Goal: Task Accomplishment & Management: Manage account settings

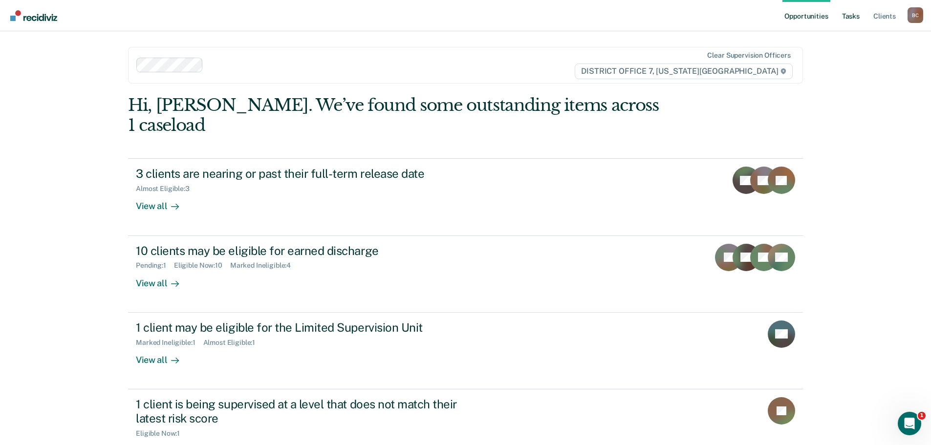
click at [857, 12] on link "Tasks" at bounding box center [851, 15] width 22 height 31
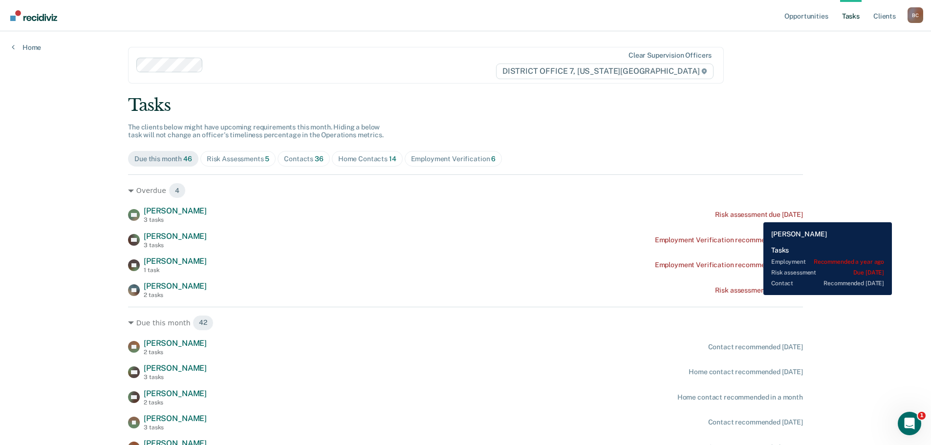
click at [756, 215] on div "Risk assessment due [DATE]" at bounding box center [759, 215] width 88 height 8
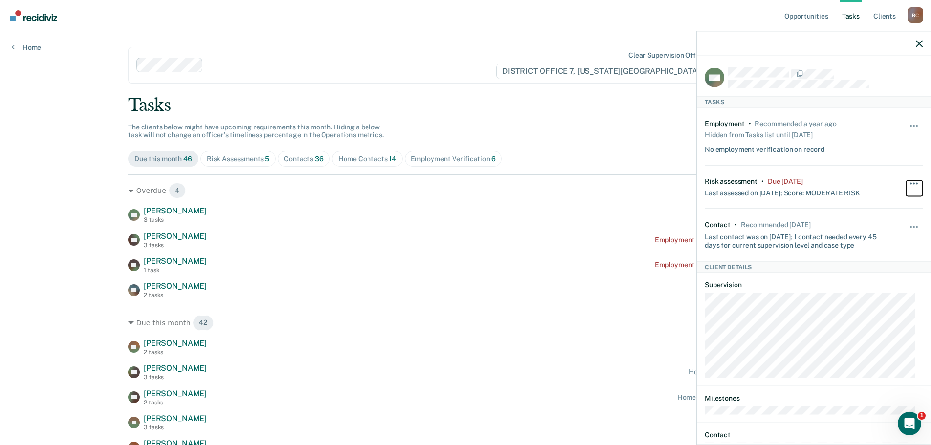
click at [909, 180] on button "button" at bounding box center [914, 188] width 17 height 16
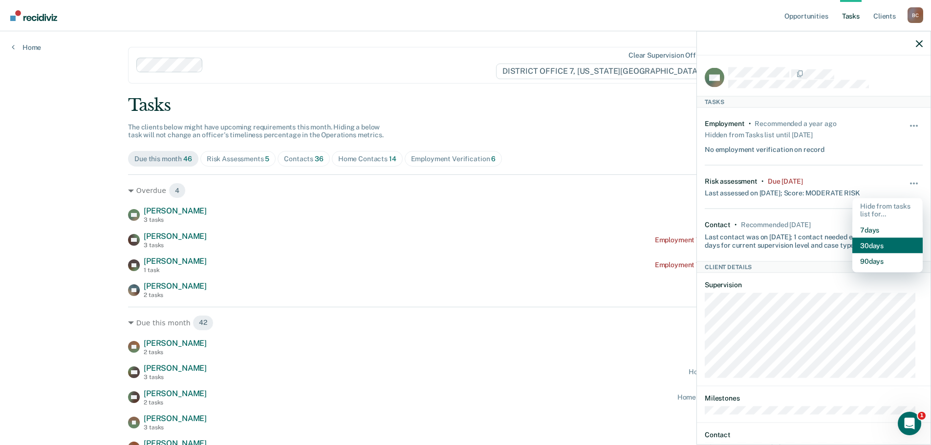
click at [884, 242] on button "30 days" at bounding box center [887, 246] width 70 height 16
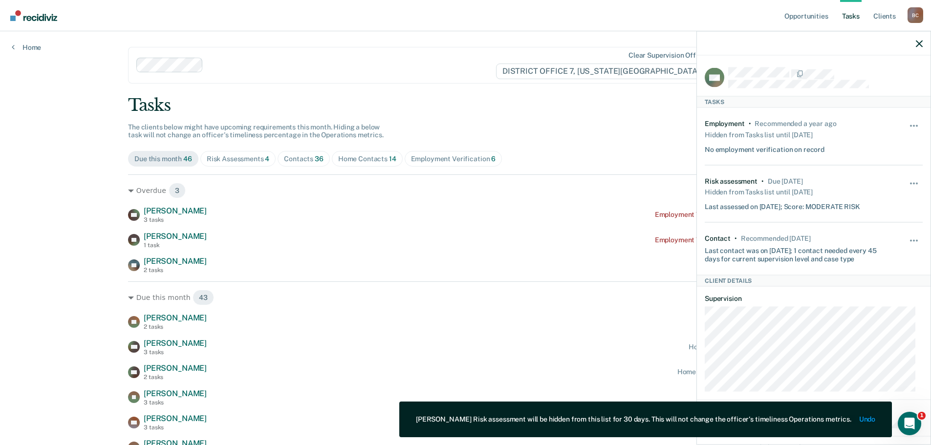
click at [917, 45] on icon "button" at bounding box center [919, 43] width 7 height 7
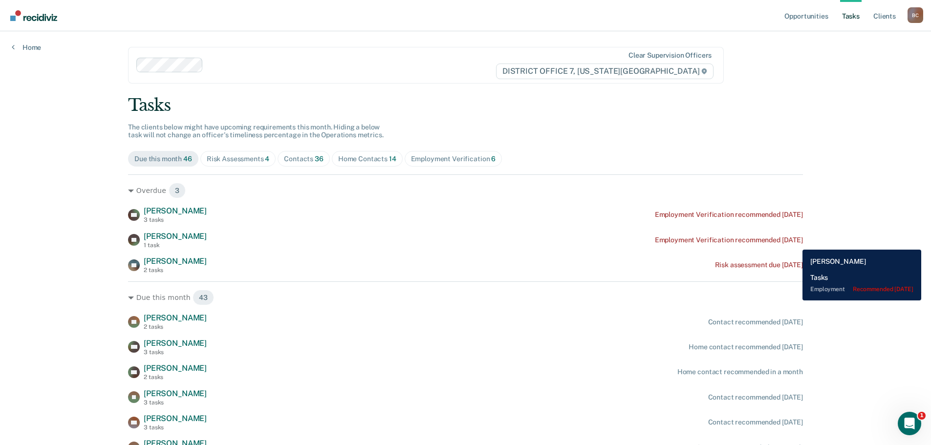
click at [795, 242] on div "Employment Verification recommended [DATE]" at bounding box center [729, 240] width 148 height 8
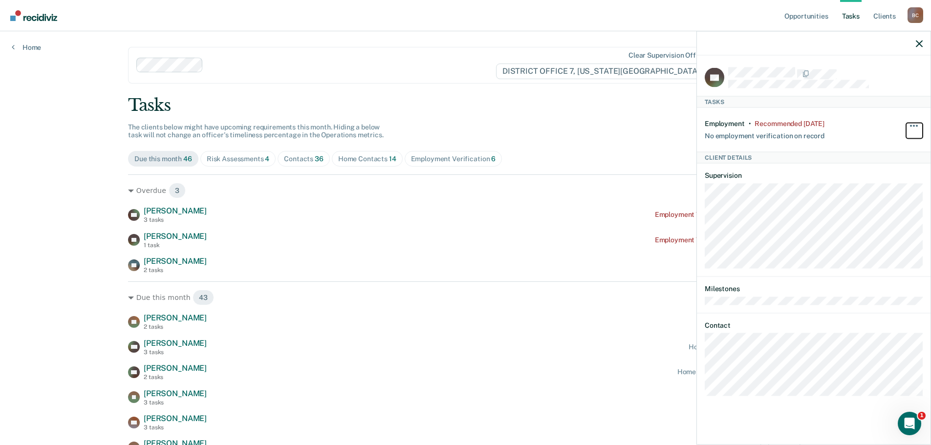
click at [916, 125] on span "button" at bounding box center [917, 126] width 2 height 2
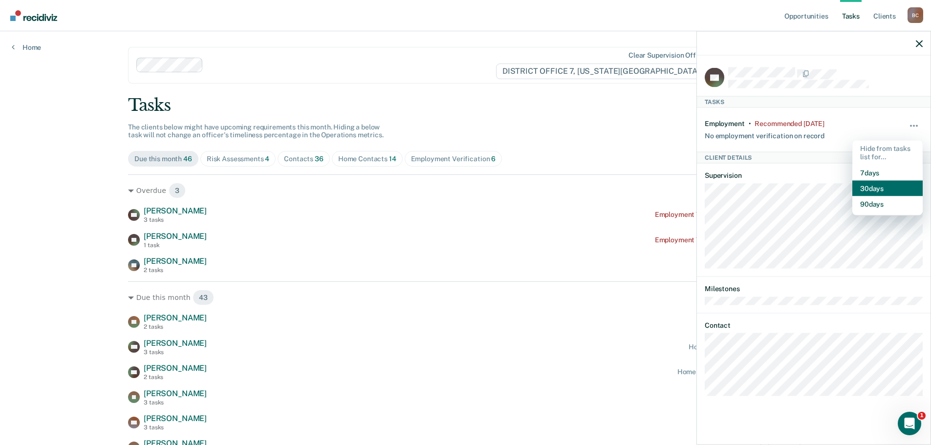
click at [892, 192] on button "30 days" at bounding box center [887, 188] width 70 height 16
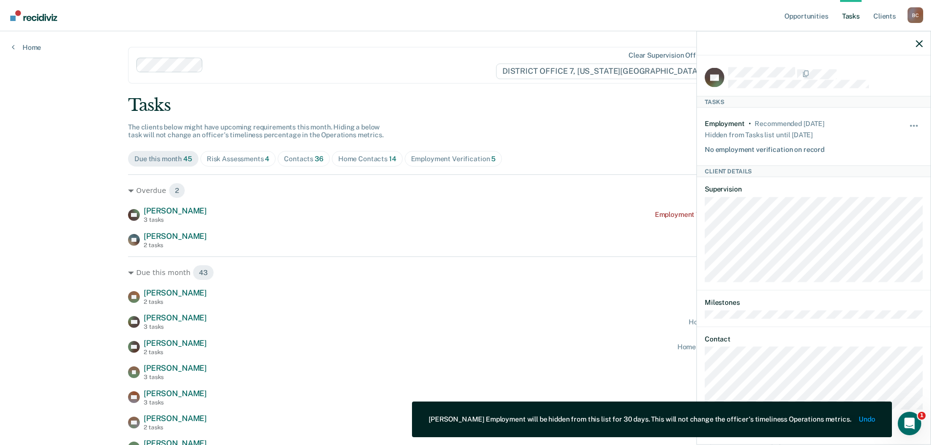
click at [920, 44] on icon "button" at bounding box center [919, 43] width 7 height 7
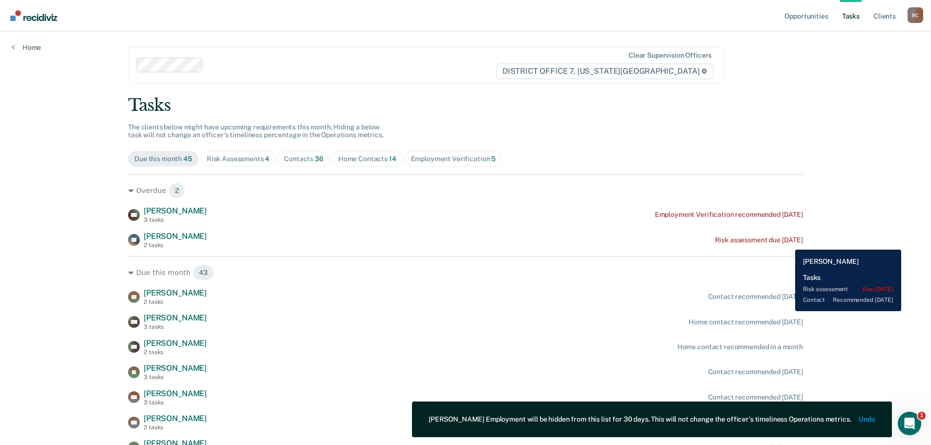
click at [788, 240] on div "Risk assessment due [DATE]" at bounding box center [759, 240] width 88 height 8
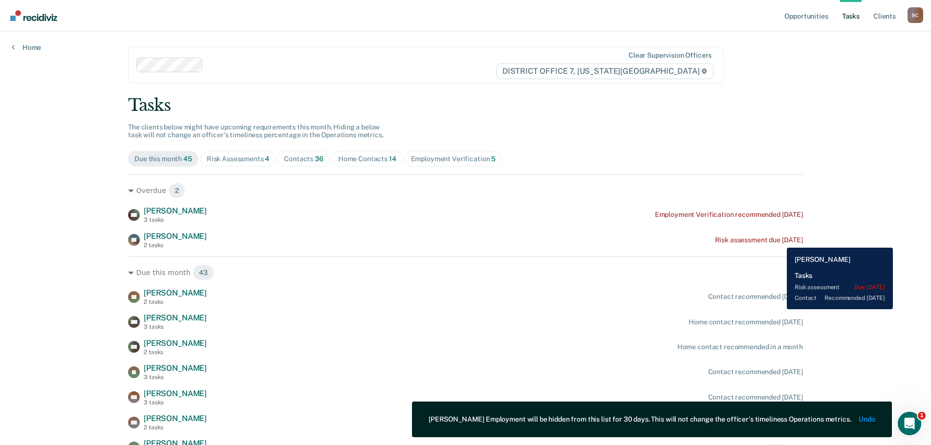
click at [779, 240] on div "Risk assessment due [DATE]" at bounding box center [759, 240] width 88 height 8
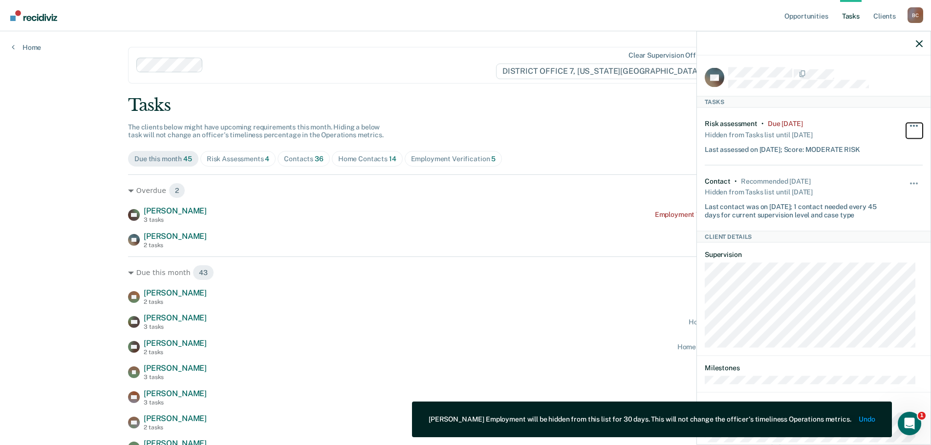
click at [913, 125] on span "button" at bounding box center [914, 126] width 2 height 2
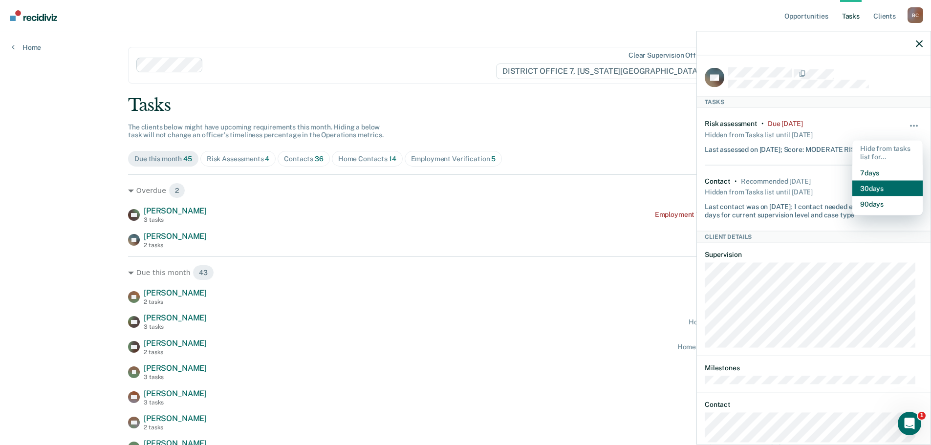
click at [876, 186] on button "30 days" at bounding box center [887, 188] width 70 height 16
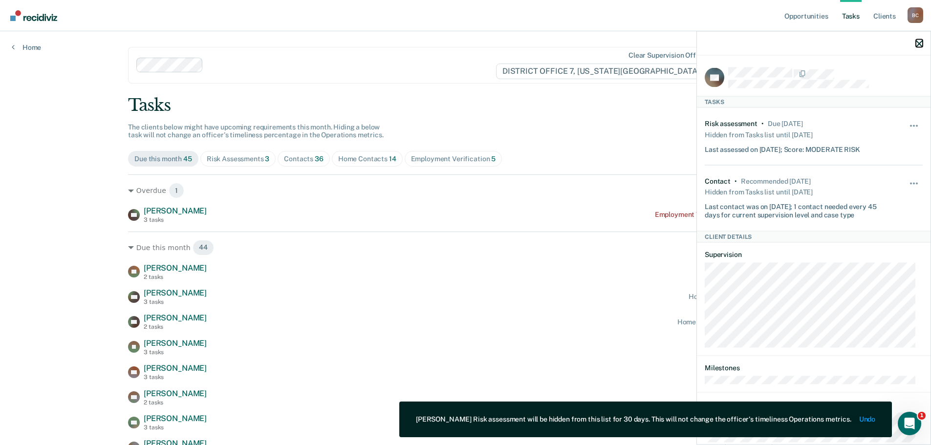
click at [921, 46] on icon "button" at bounding box center [919, 43] width 7 height 7
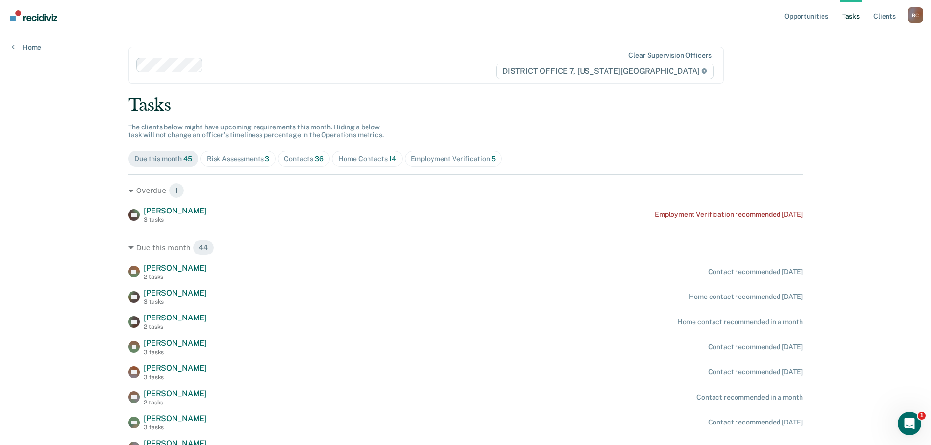
click at [315, 155] on span "36" at bounding box center [319, 159] width 9 height 8
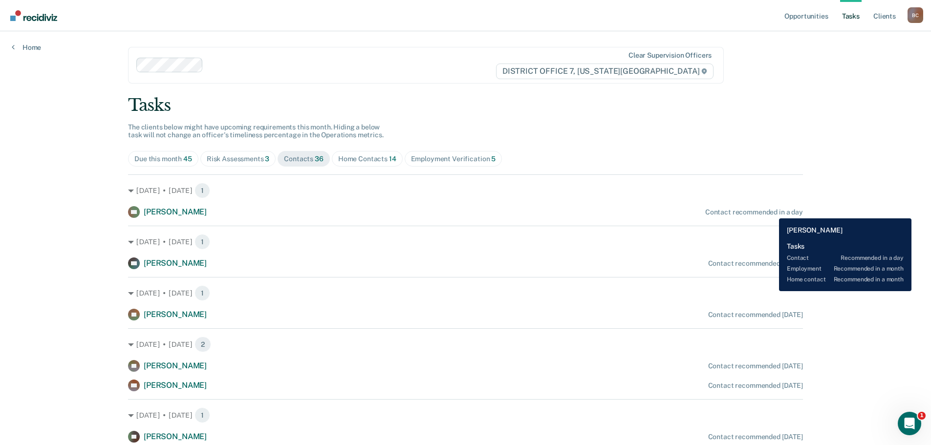
click at [772, 211] on div "Contact recommended in a day" at bounding box center [754, 212] width 98 height 8
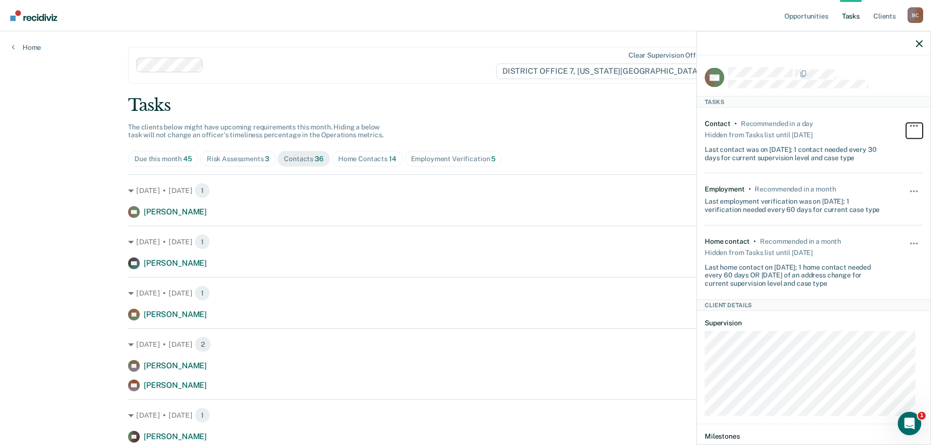
click at [910, 125] on span "button" at bounding box center [911, 126] width 2 height 2
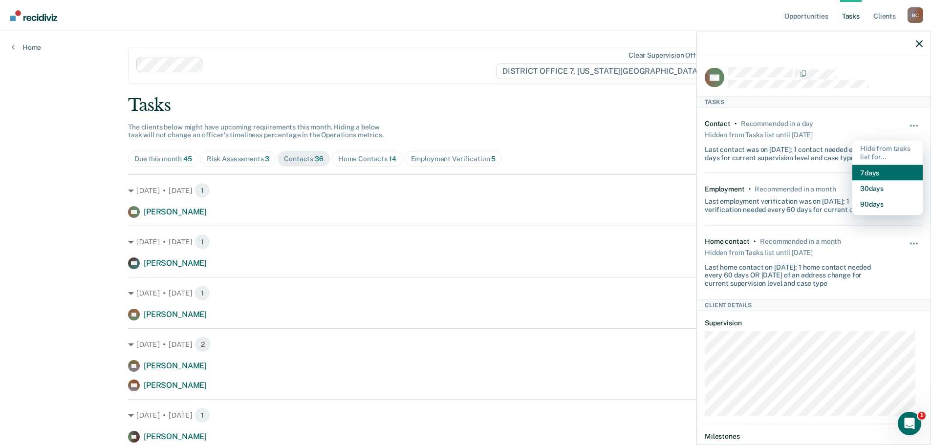
click at [896, 169] on button "7 days" at bounding box center [887, 173] width 70 height 16
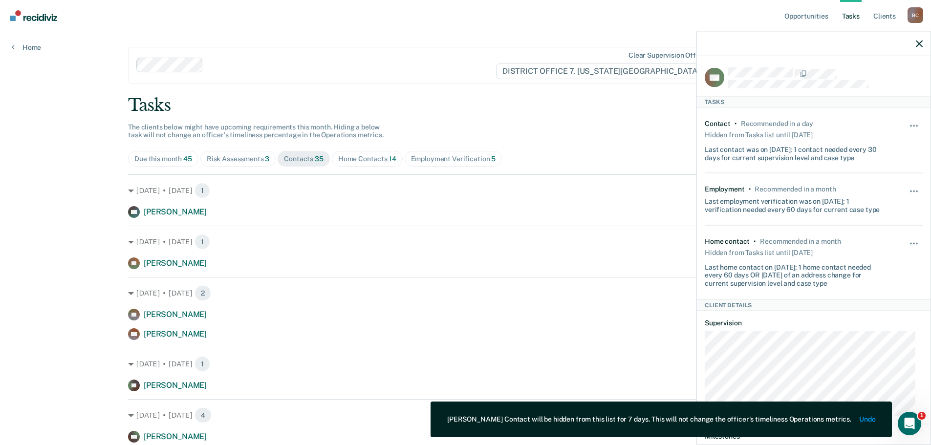
click at [625, 159] on div "Due this month 45 Risk Assessments 3 Contacts 35 Home Contacts 14 Employment Ve…" at bounding box center [465, 159] width 675 height 16
click at [919, 45] on icon "button" at bounding box center [919, 43] width 7 height 7
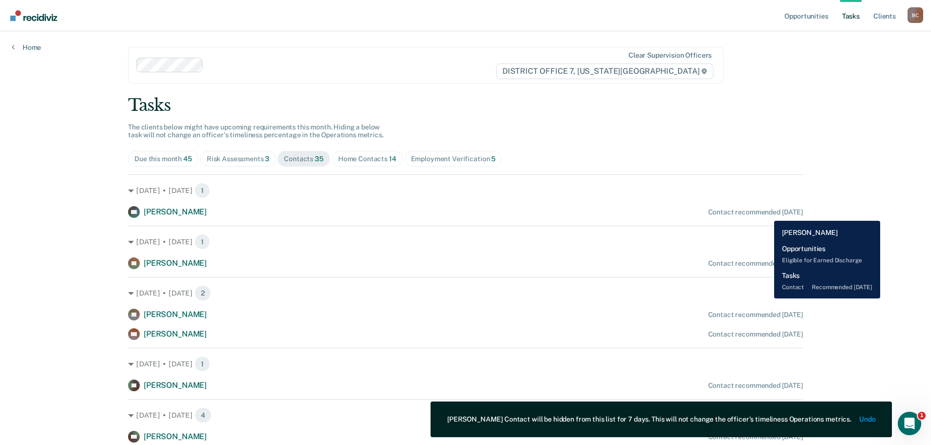
click at [767, 214] on div "Contact recommended [DATE]" at bounding box center [755, 212] width 95 height 8
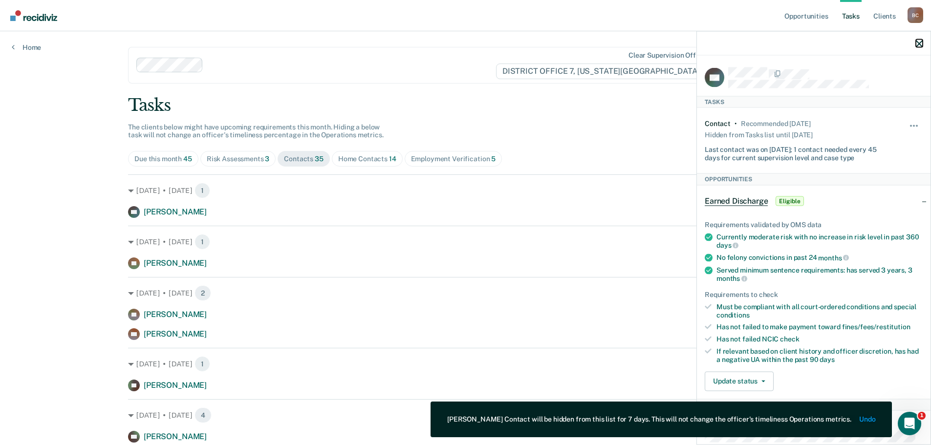
click at [918, 42] on icon "button" at bounding box center [919, 43] width 7 height 7
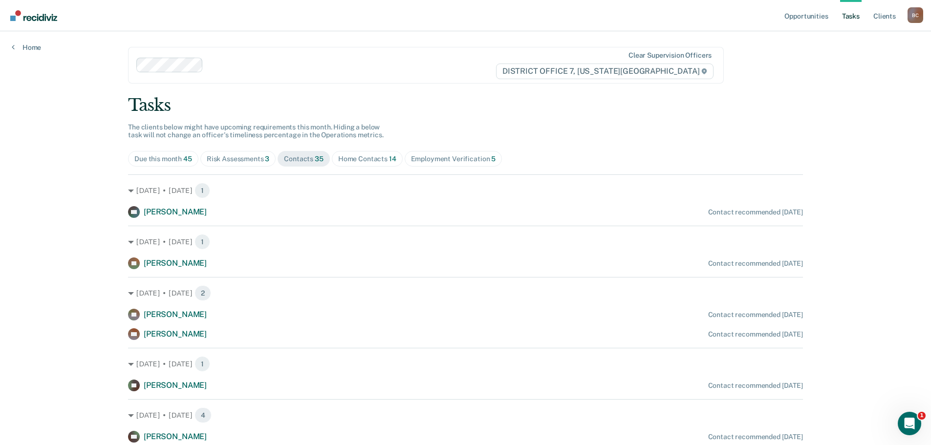
click at [346, 155] on div "Home Contacts 14" at bounding box center [367, 159] width 58 height 8
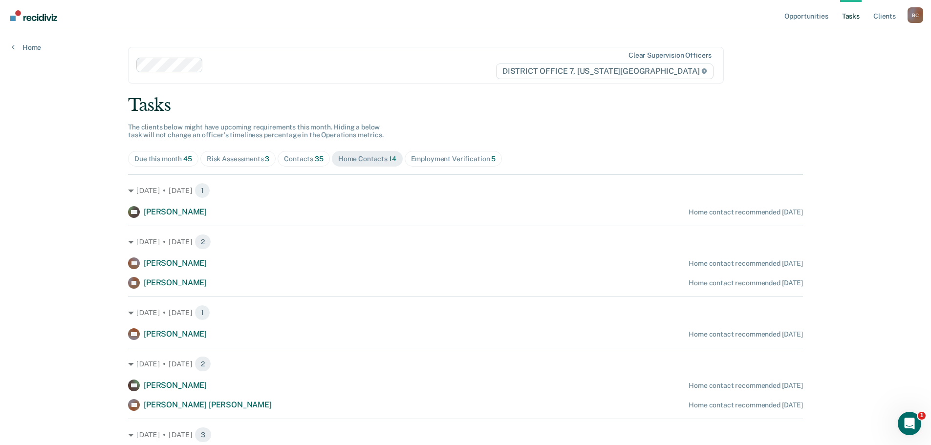
click at [446, 164] on span "Employment Verification 5" at bounding box center [454, 159] width 98 height 16
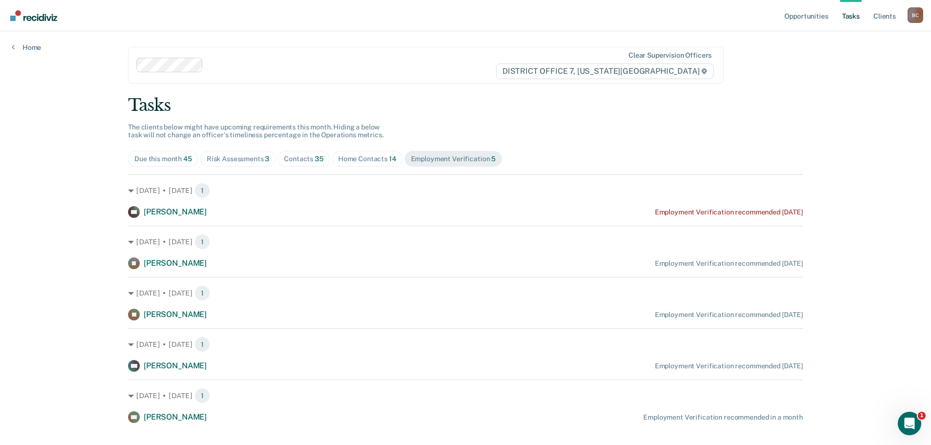
click at [252, 159] on div "Risk Assessments 3" at bounding box center [238, 159] width 63 height 8
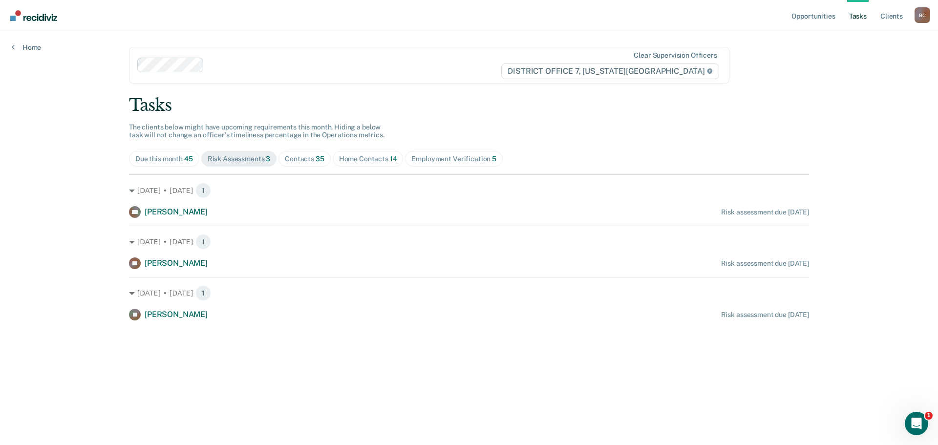
click at [476, 154] on span "Employment Verification 5" at bounding box center [454, 159] width 98 height 16
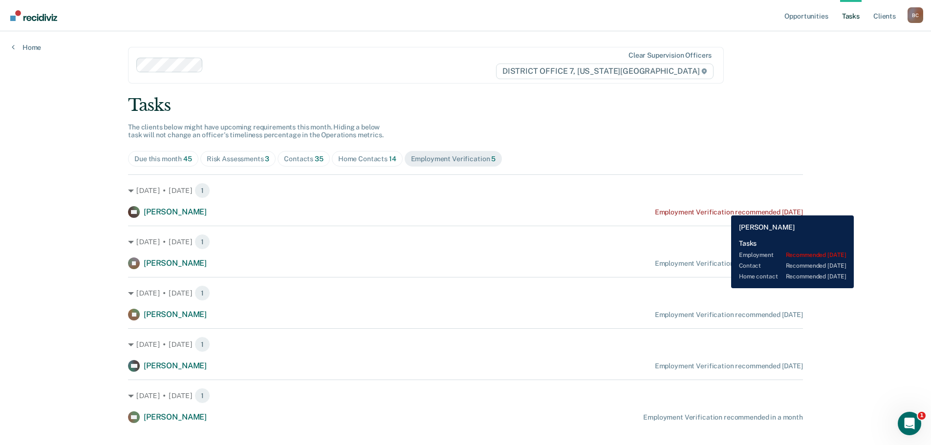
click at [724, 208] on div "Employment Verification recommended [DATE]" at bounding box center [729, 212] width 148 height 8
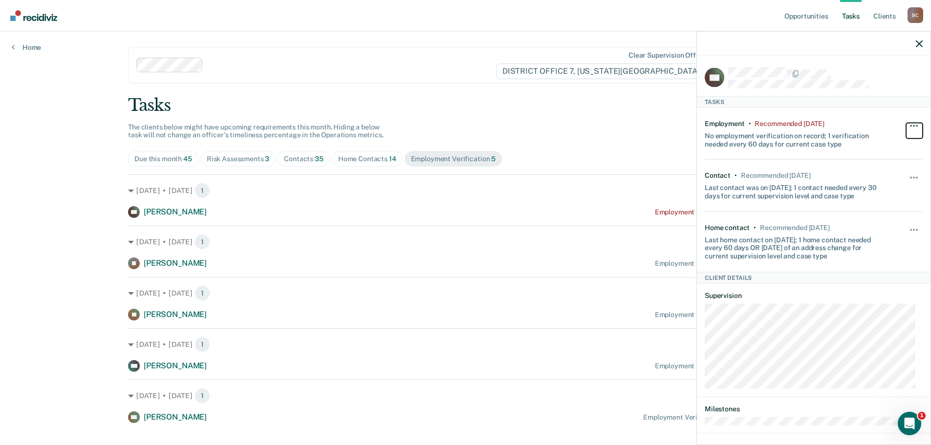
click at [910, 125] on span "button" at bounding box center [911, 126] width 2 height 2
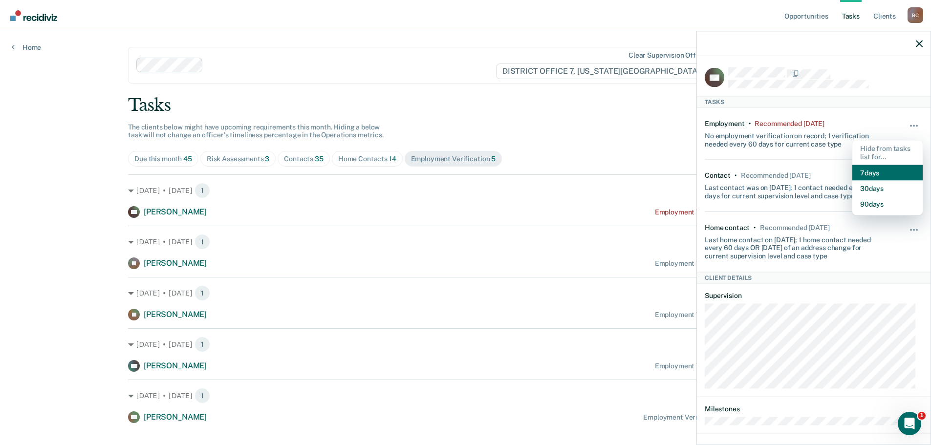
click at [887, 166] on button "7 days" at bounding box center [887, 173] width 70 height 16
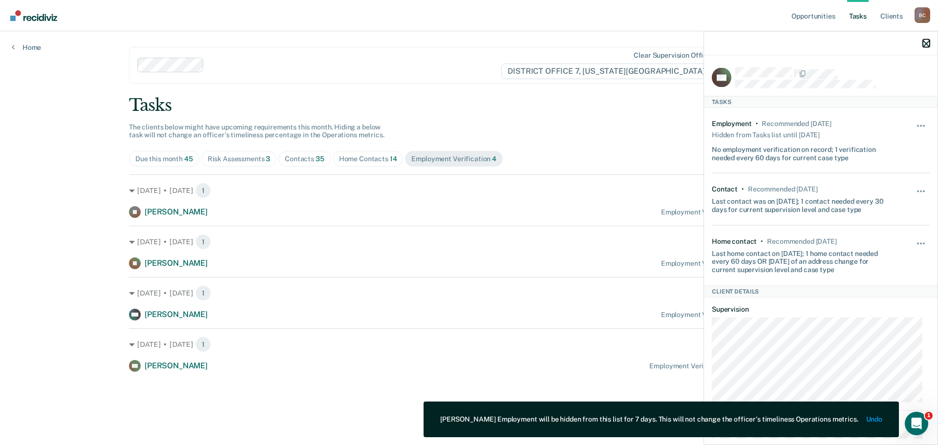
click at [924, 44] on icon "button" at bounding box center [926, 43] width 7 height 7
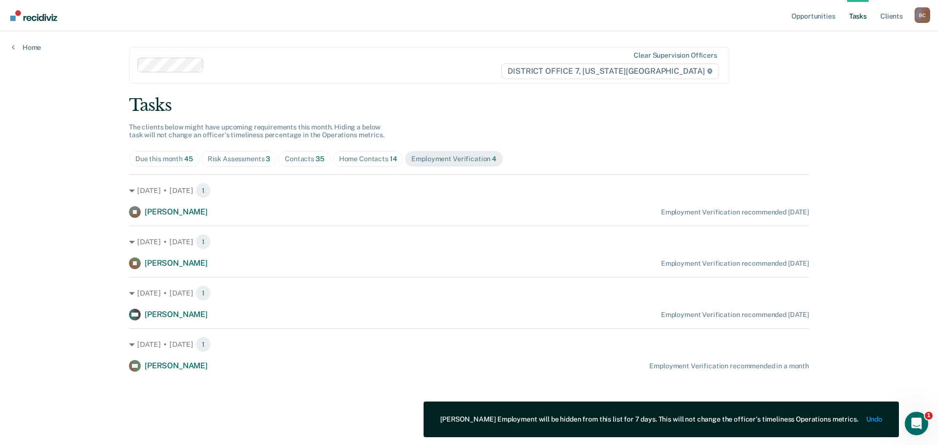
click at [163, 159] on div "Due this month 45" at bounding box center [164, 159] width 58 height 8
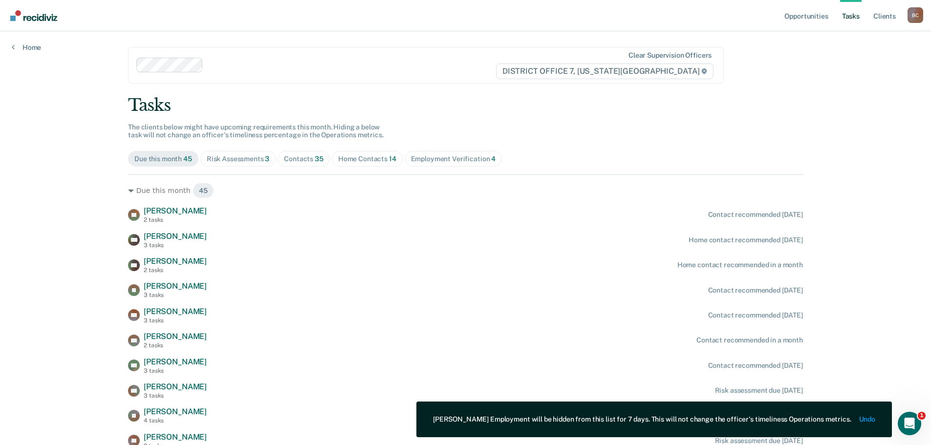
click at [290, 160] on div "Contacts 35" at bounding box center [304, 159] width 40 height 8
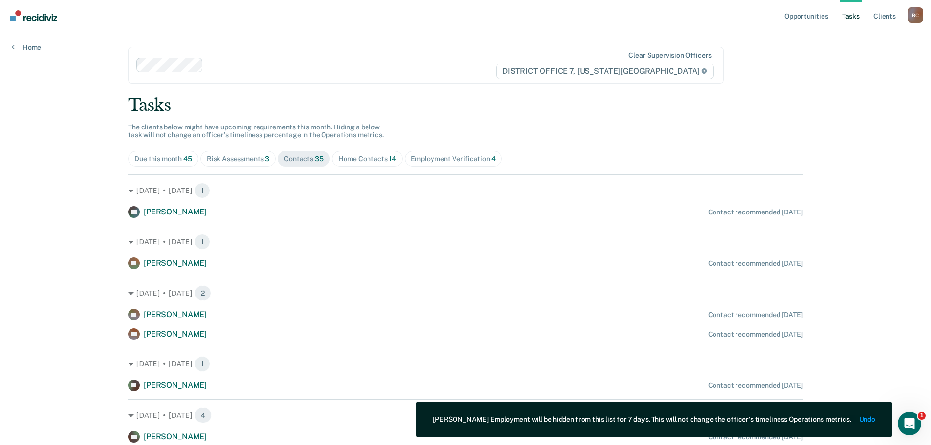
click at [369, 156] on div "Home Contacts 14" at bounding box center [367, 159] width 58 height 8
